Goal: Transaction & Acquisition: Purchase product/service

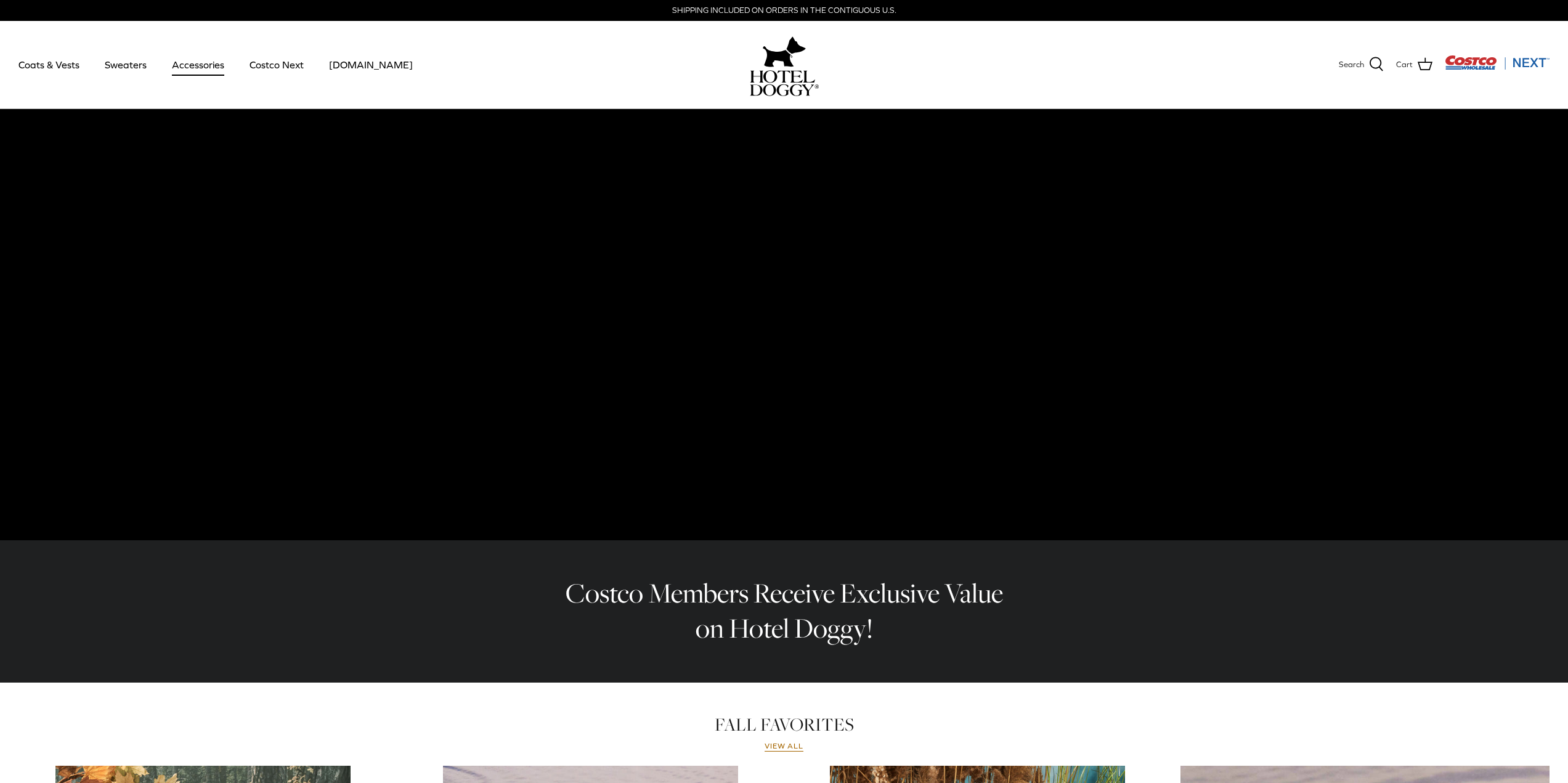
click at [187, 70] on link "Accessories" at bounding box center [198, 64] width 75 height 42
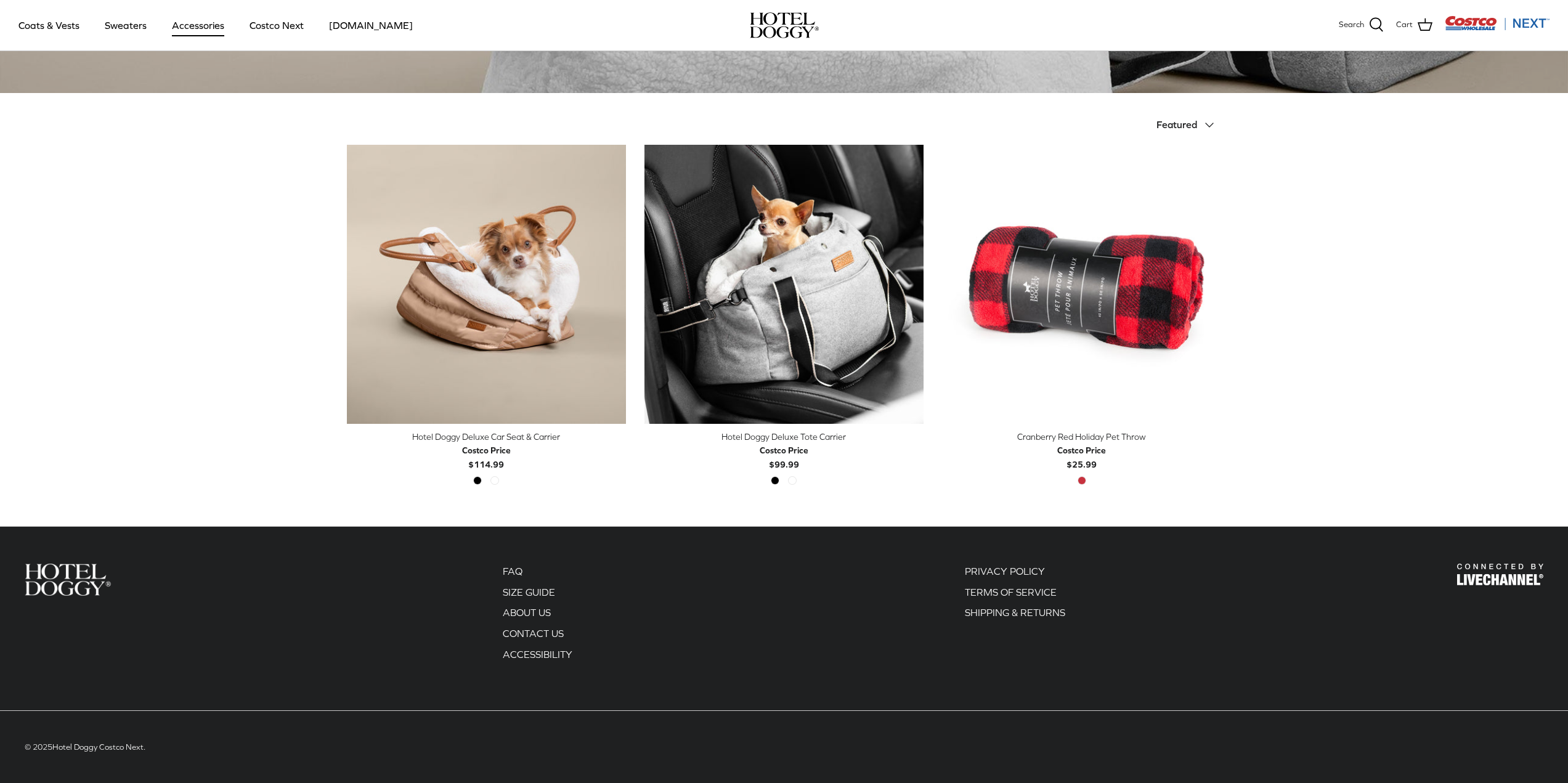
scroll to position [236, 0]
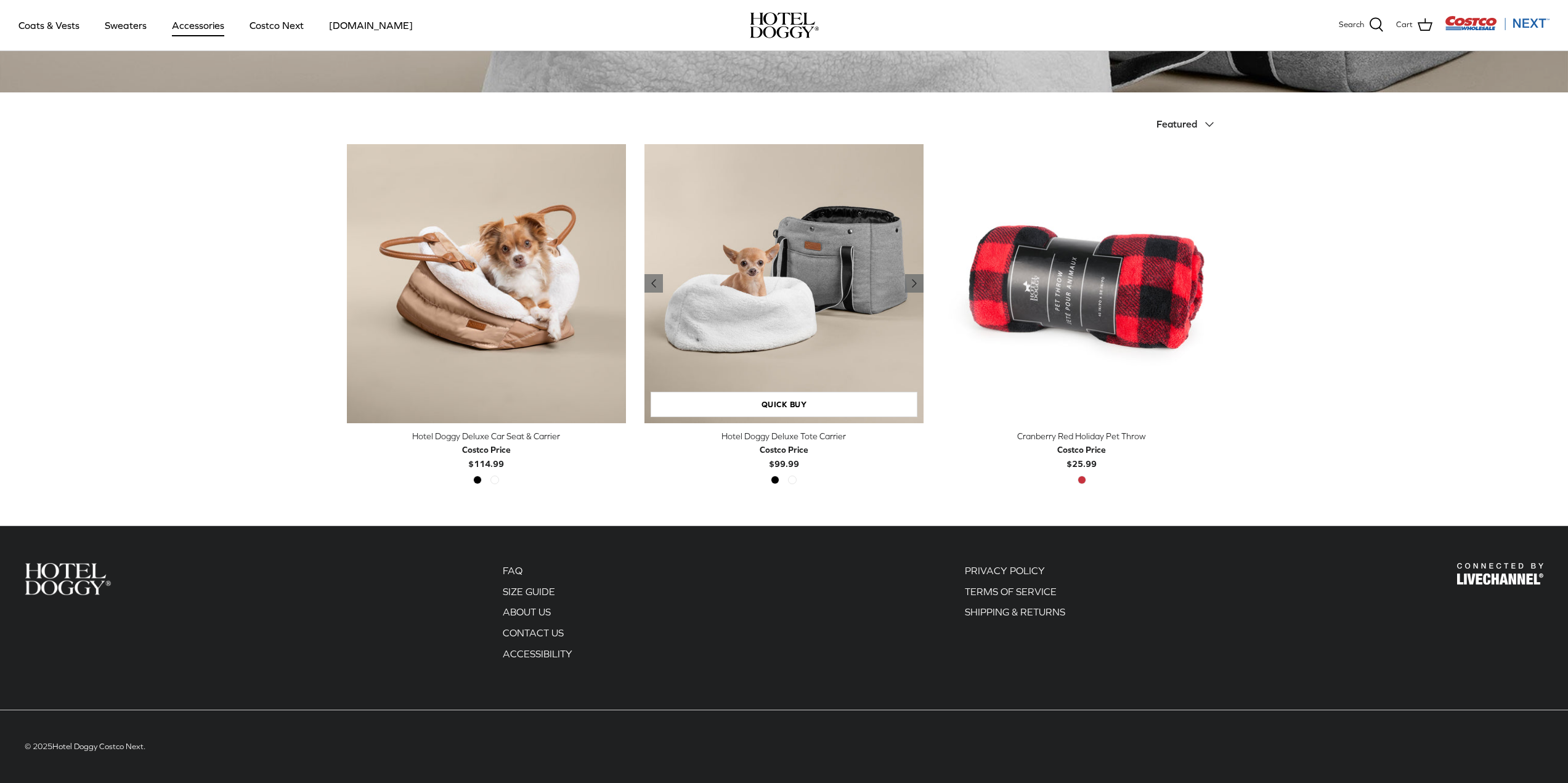
click at [832, 318] on img "Hotel Doggy Deluxe Tote Carrier" at bounding box center [784, 284] width 279 height 279
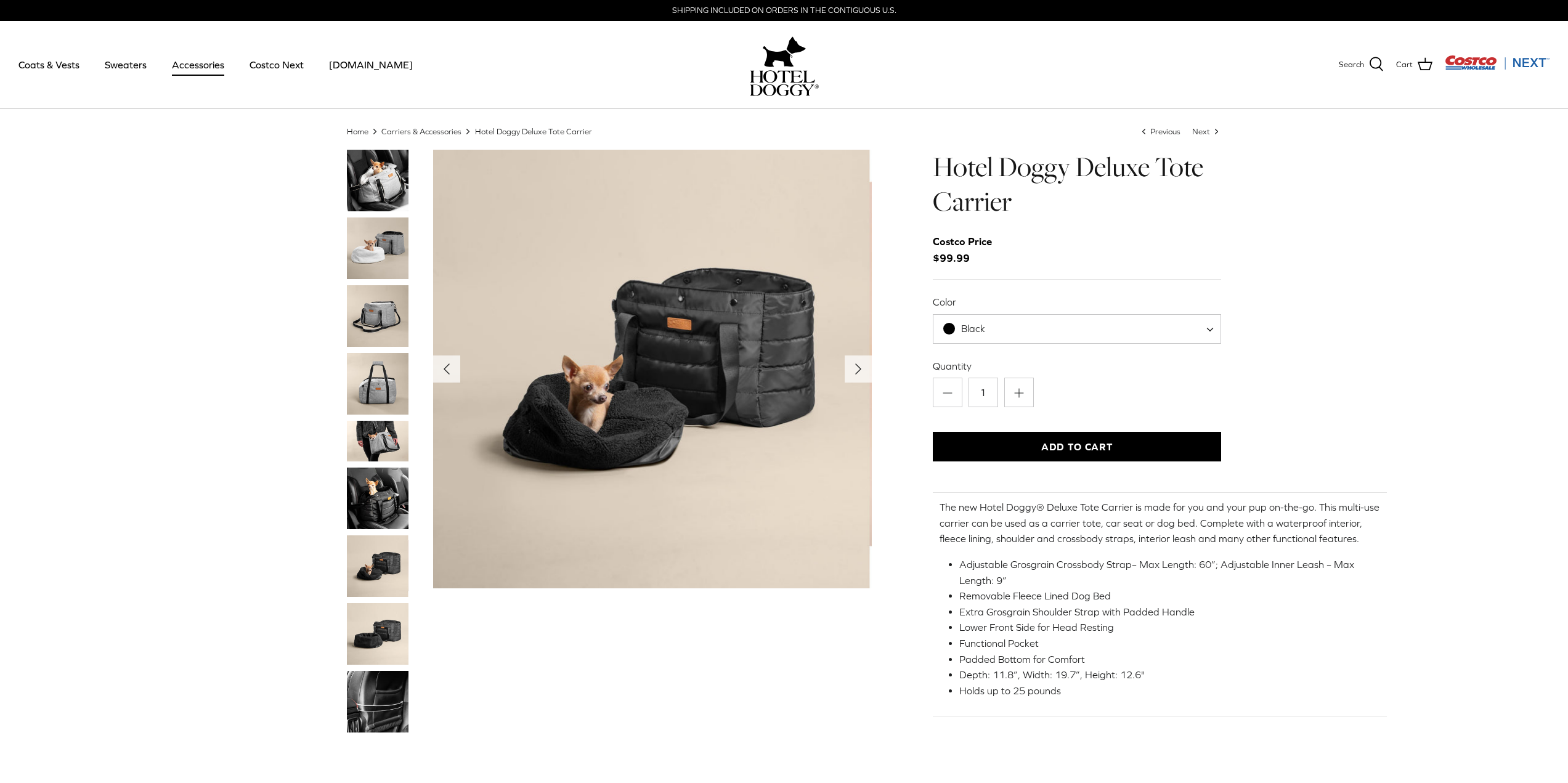
click at [387, 181] on img "Thumbnail Link" at bounding box center [378, 180] width 62 height 62
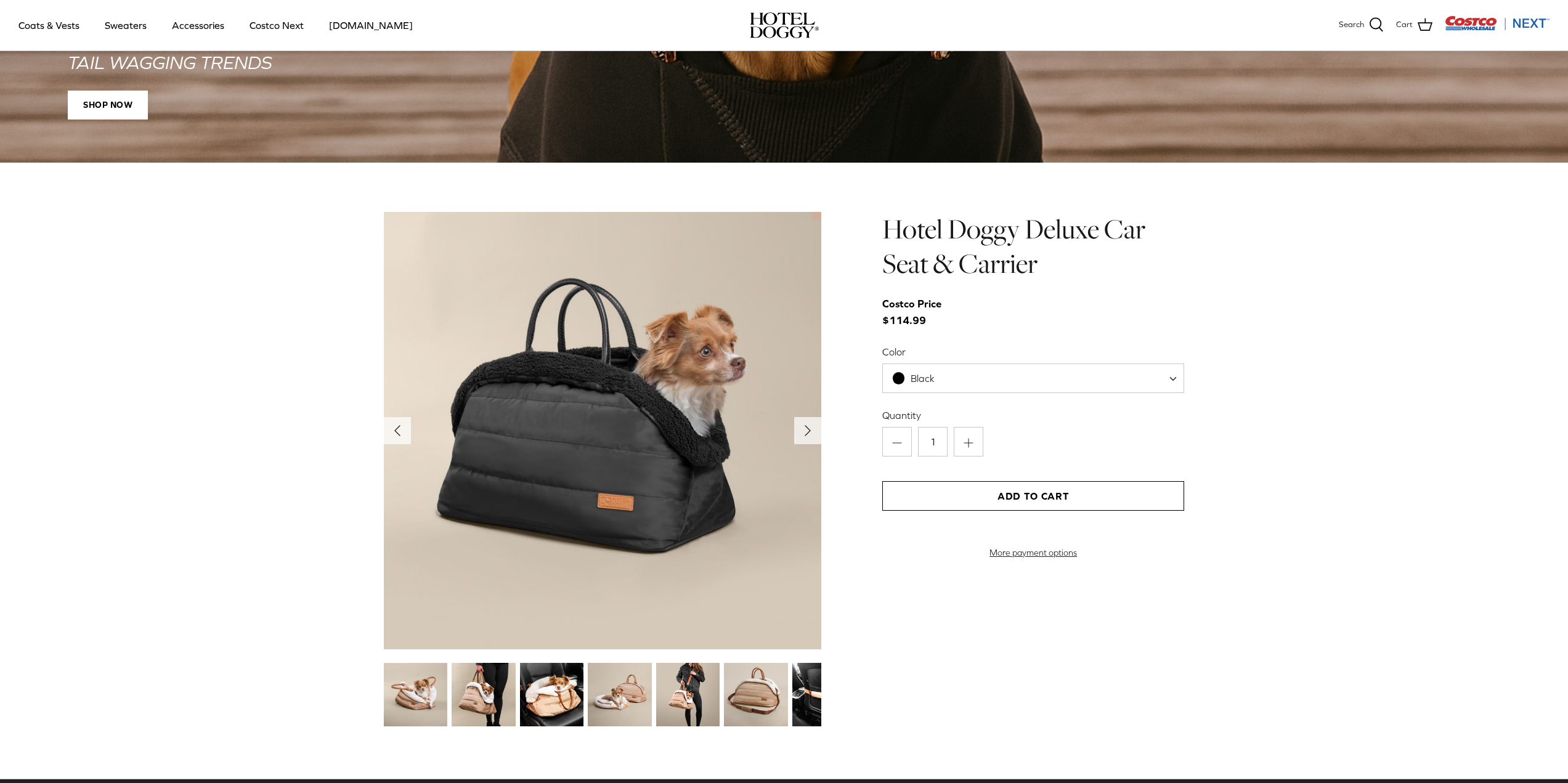
scroll to position [1294, 0]
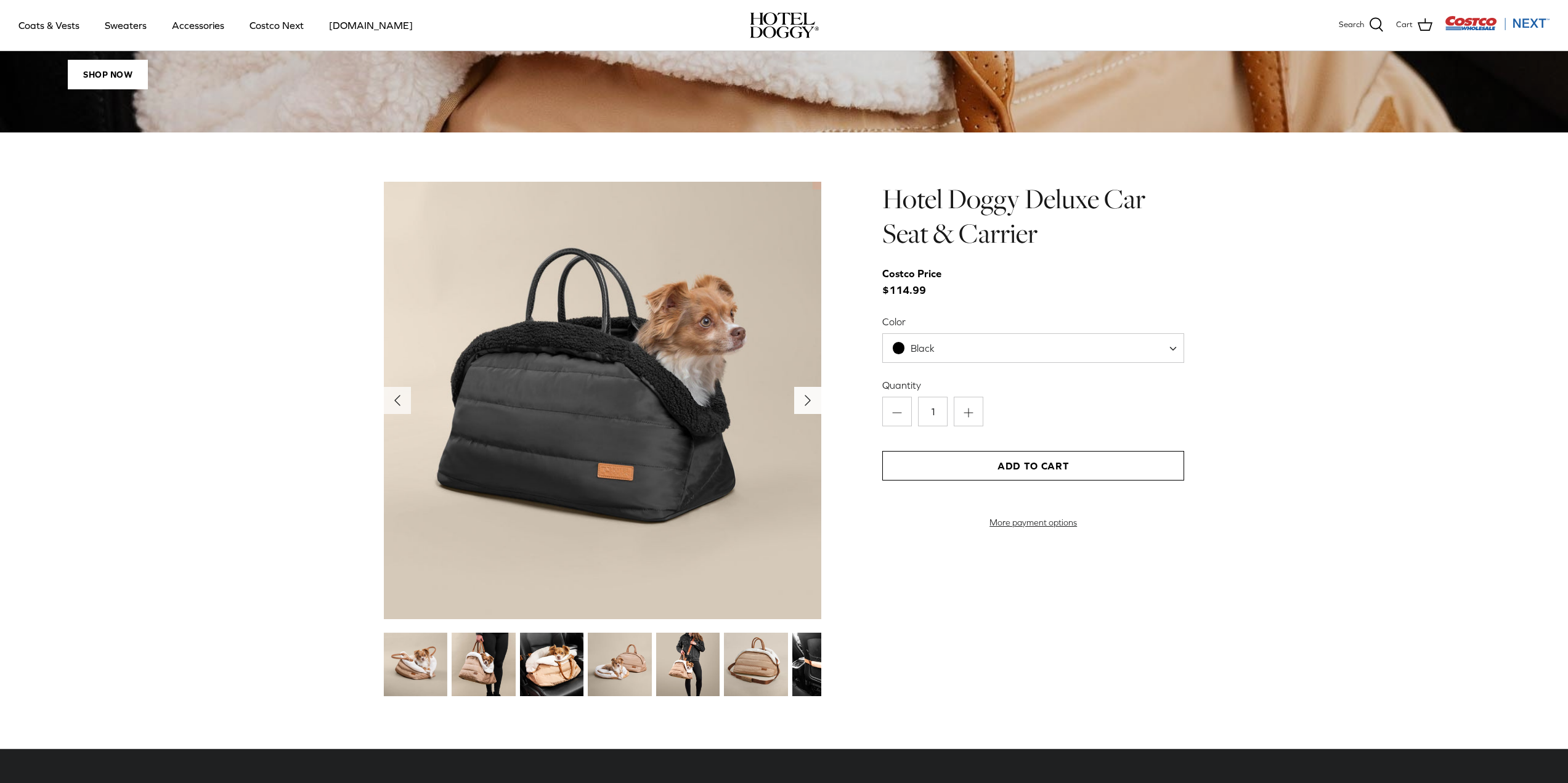
click at [810, 407] on icon "Right" at bounding box center [808, 401] width 20 height 20
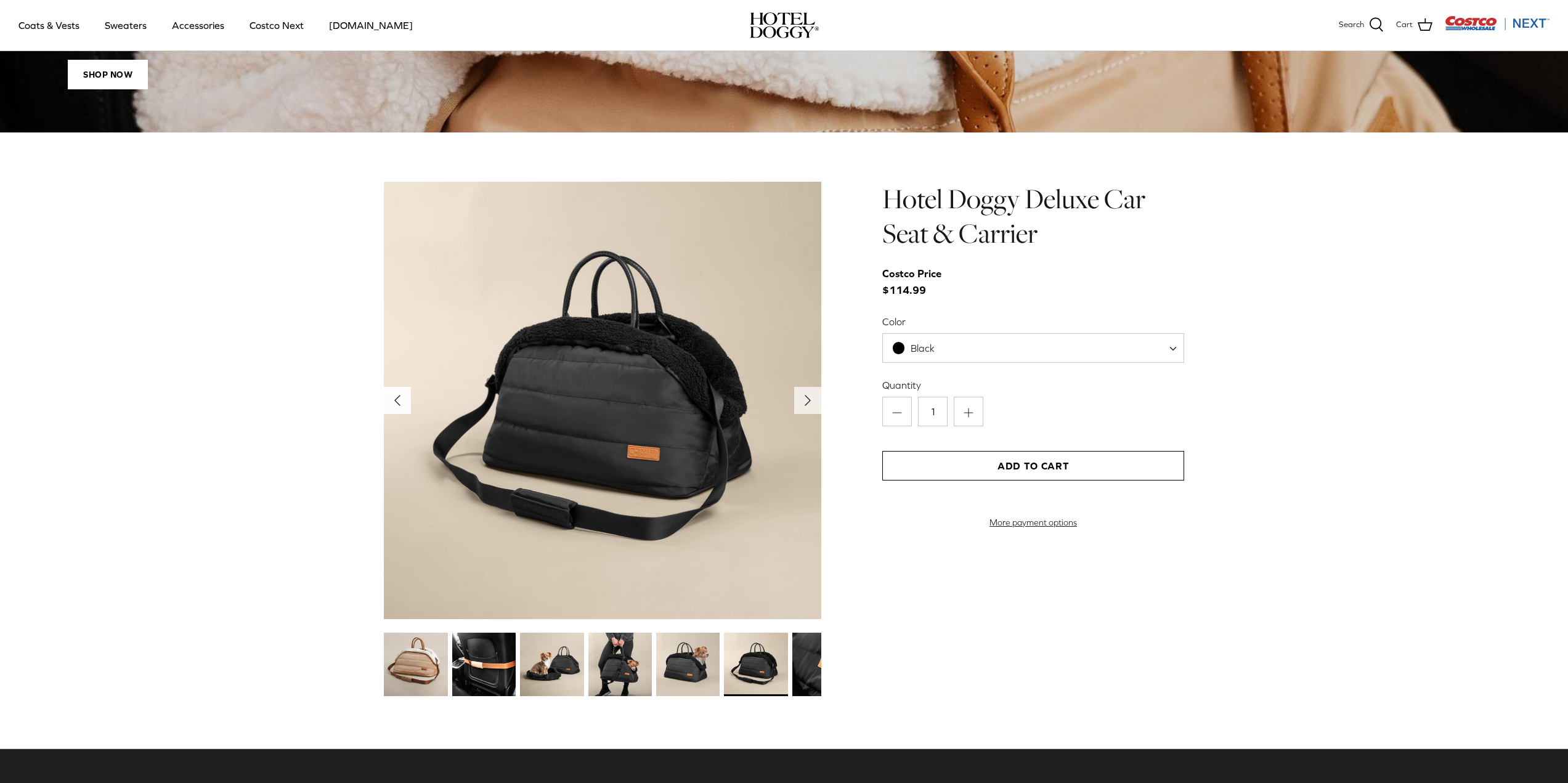
click at [395, 401] on polyline "Previous" at bounding box center [397, 400] width 5 height 10
